Goal: Check status

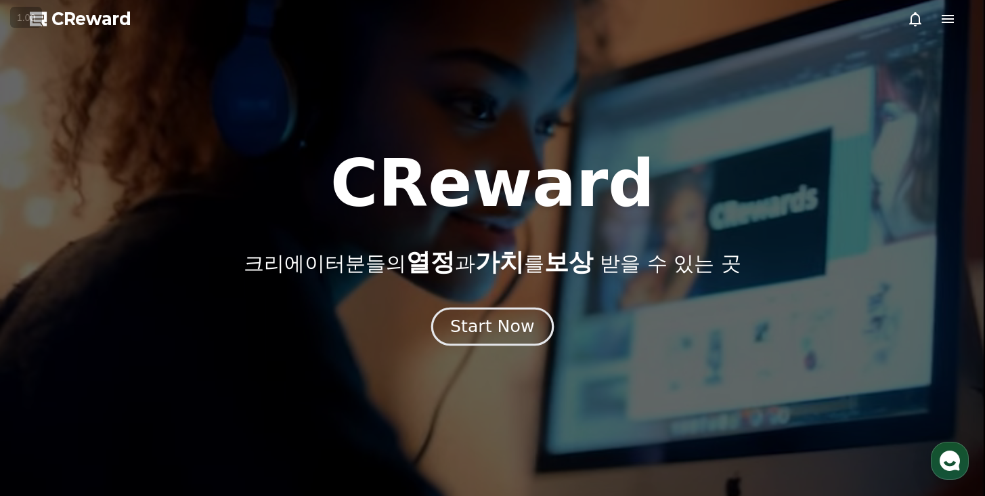
click at [479, 315] on div "Start Now" at bounding box center [492, 326] width 84 height 23
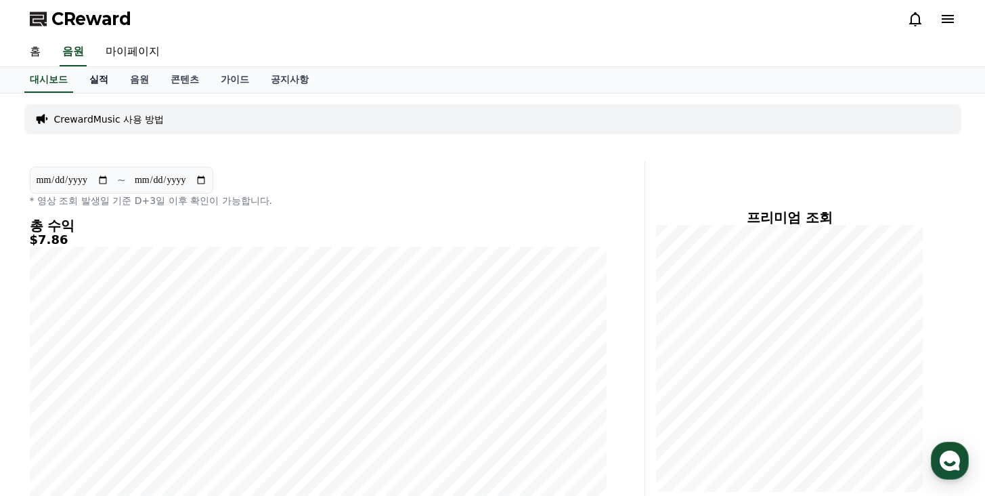
click at [95, 83] on link "실적" at bounding box center [99, 80] width 41 height 26
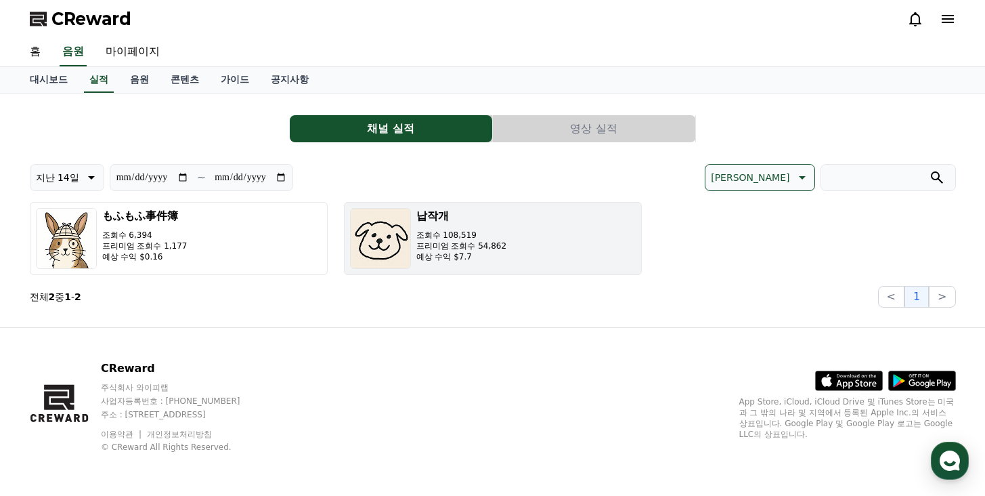
click at [397, 234] on img "button" at bounding box center [380, 238] width 61 height 61
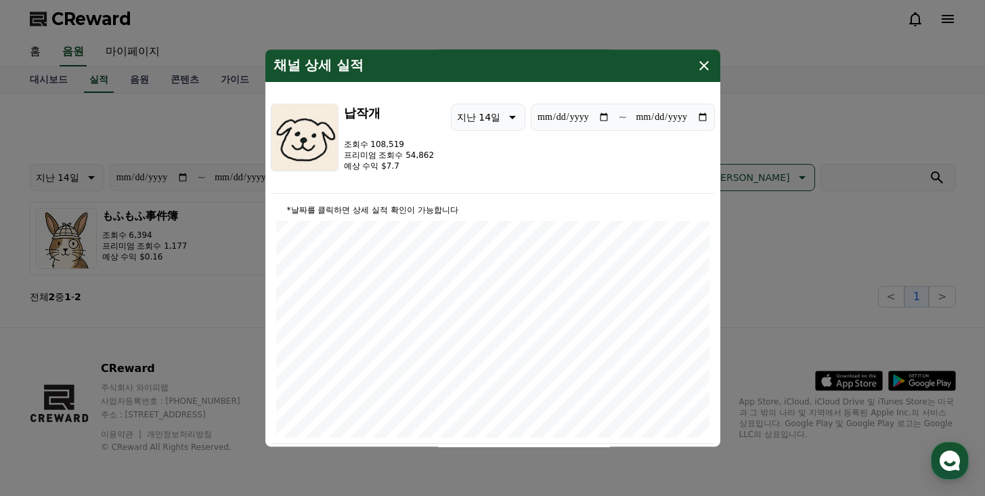
click at [709, 60] on icon "modal" at bounding box center [704, 66] width 16 height 16
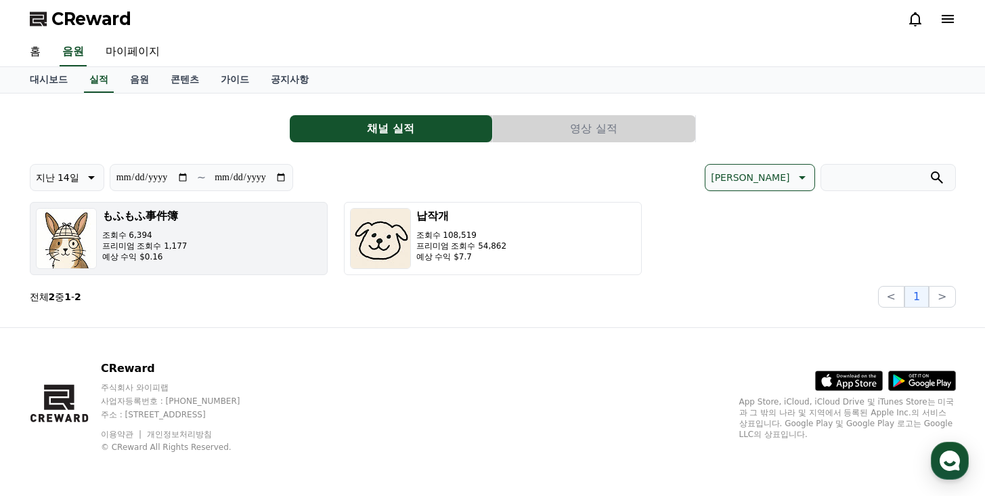
click at [236, 248] on button "もふもふ事件簿 조회수 6,394 프리미엄 조회수 1,177 예상 수익 $0.16" at bounding box center [179, 238] width 298 height 73
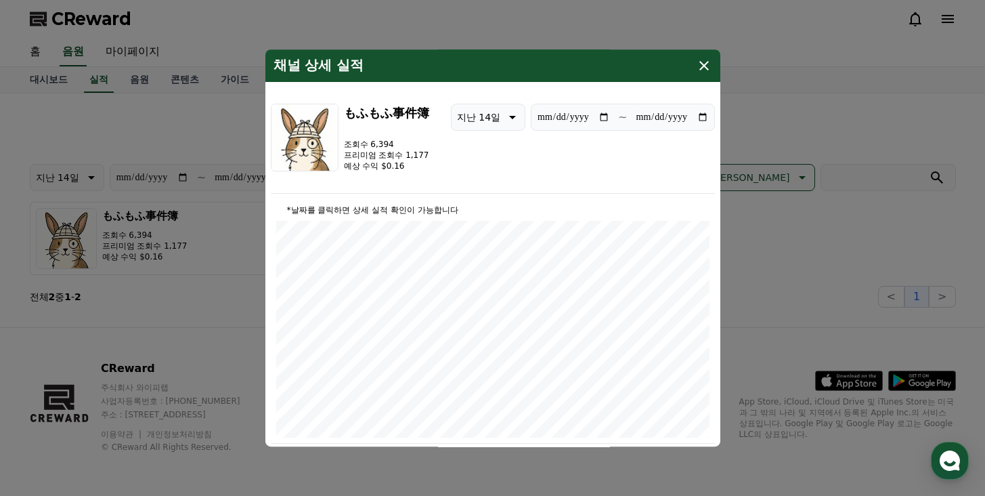
click at [707, 62] on icon "modal" at bounding box center [703, 65] width 9 height 9
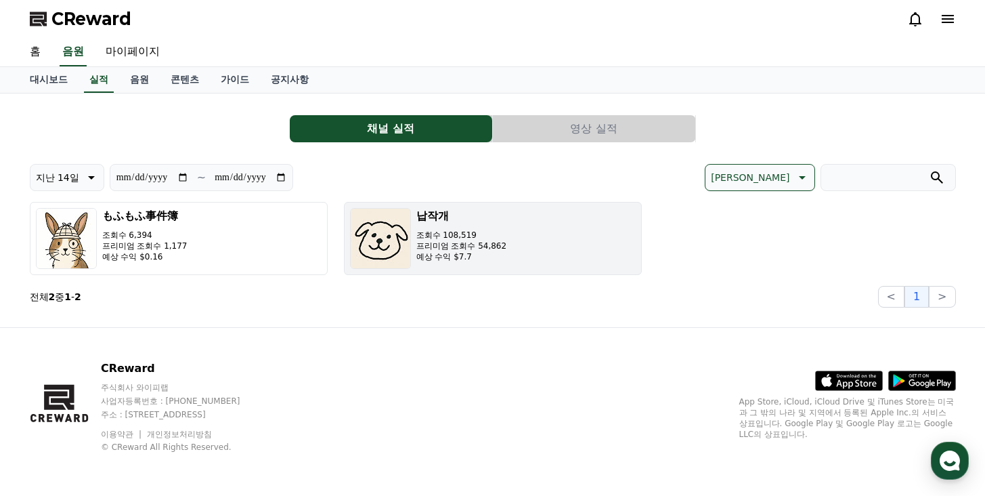
click at [491, 232] on p "조회수 108,519" at bounding box center [461, 234] width 91 height 11
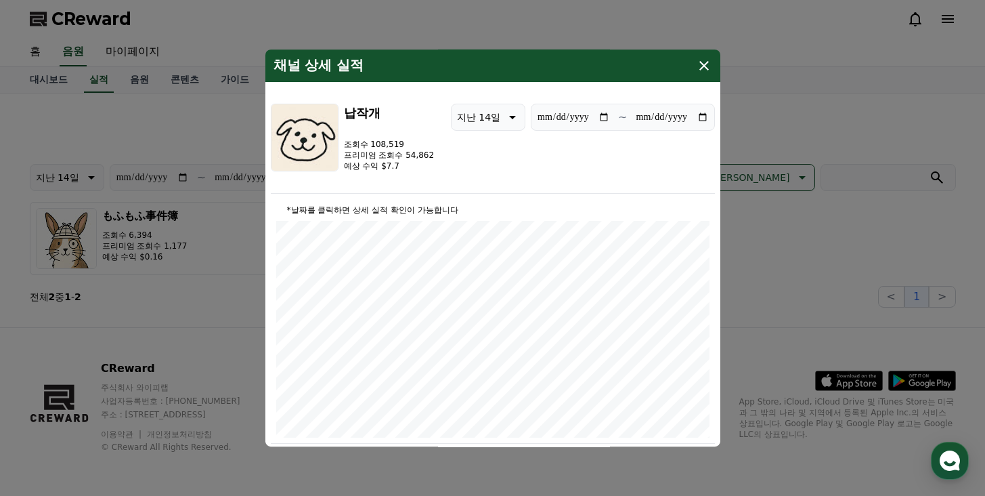
click at [705, 68] on icon "modal" at bounding box center [703, 65] width 9 height 9
